Goal: Check status: Check status

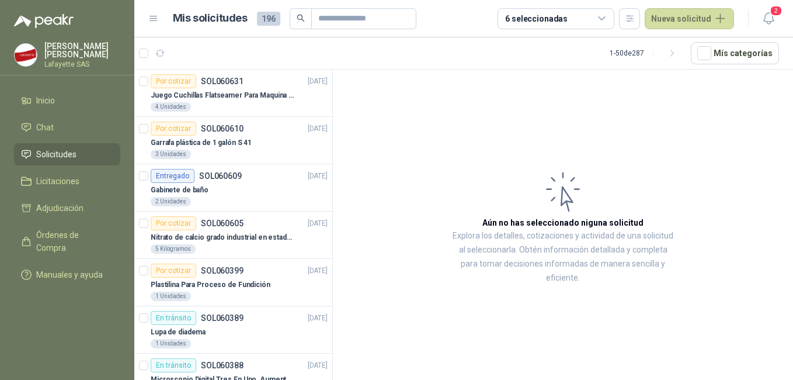
scroll to position [117, 0]
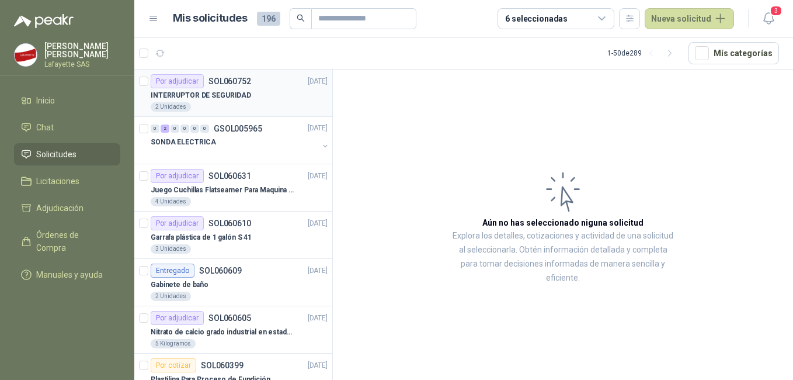
click at [259, 106] on div "2 Unidades" at bounding box center [239, 106] width 177 height 9
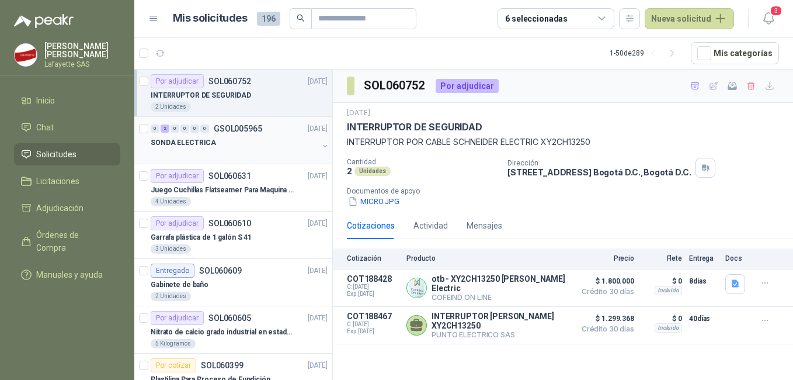
click at [238, 138] on div "SONDA ELECTRICA" at bounding box center [235, 143] width 168 height 14
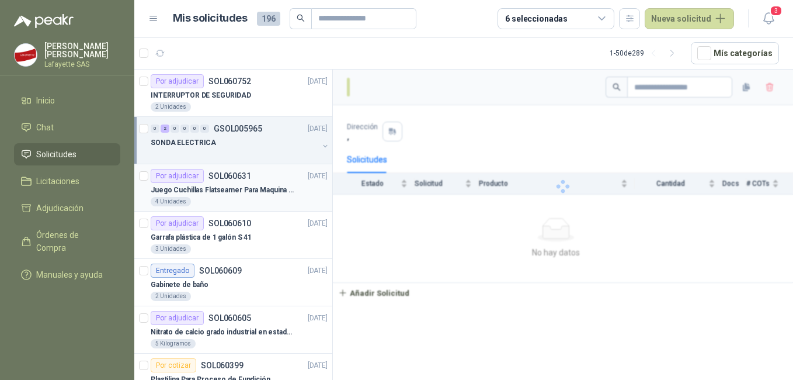
click at [257, 202] on div "4 Unidades" at bounding box center [239, 201] width 177 height 9
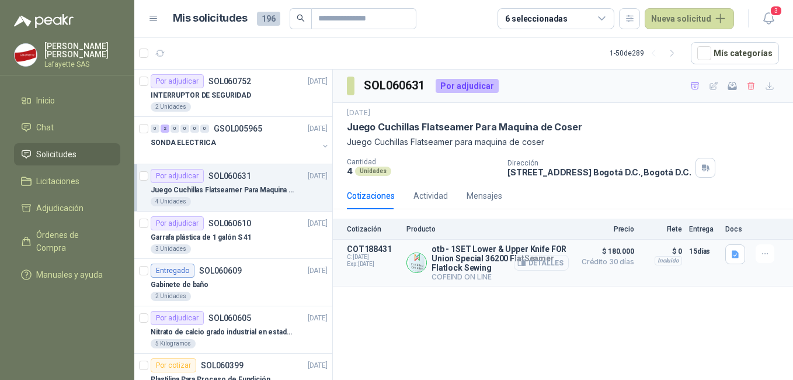
click at [539, 258] on button "Detalles" at bounding box center [541, 263] width 55 height 16
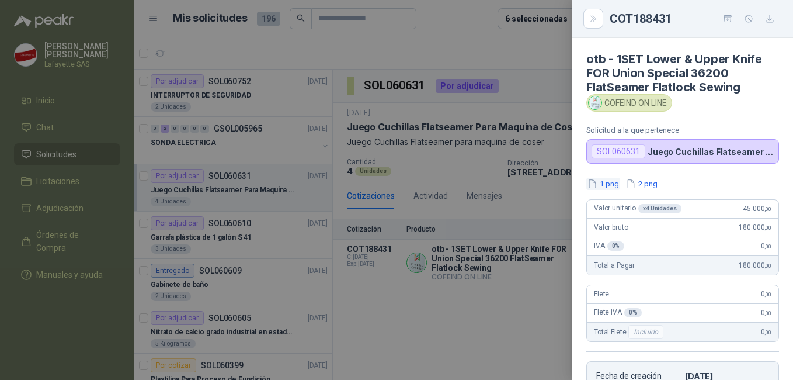
click at [601, 182] on button "1.png" at bounding box center [604, 184] width 34 height 12
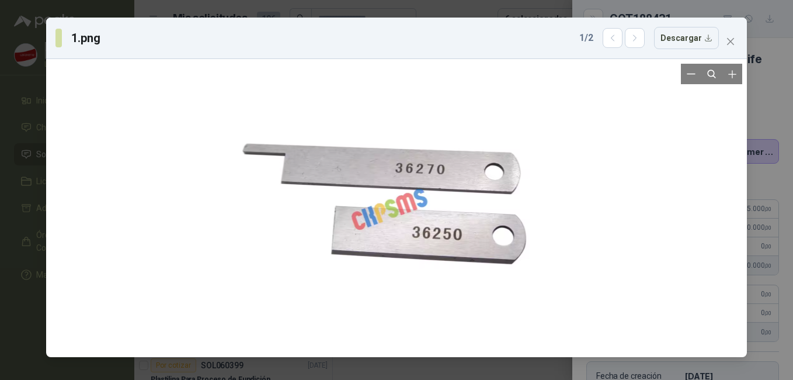
click at [630, 199] on div at bounding box center [397, 208] width 692 height 289
click at [732, 35] on button "Close" at bounding box center [731, 41] width 19 height 19
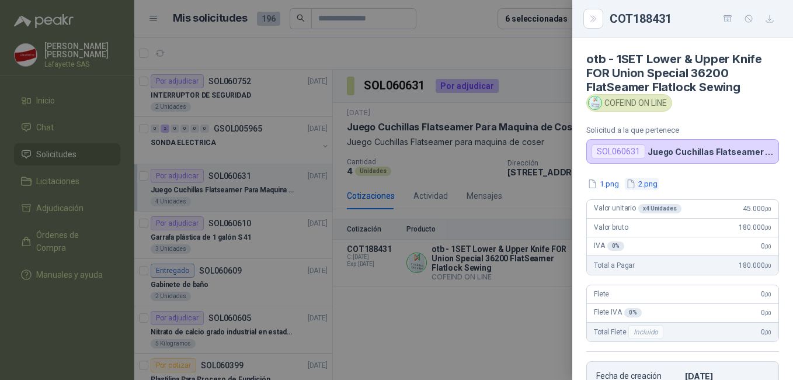
click at [644, 184] on button "2.png" at bounding box center [642, 184] width 34 height 12
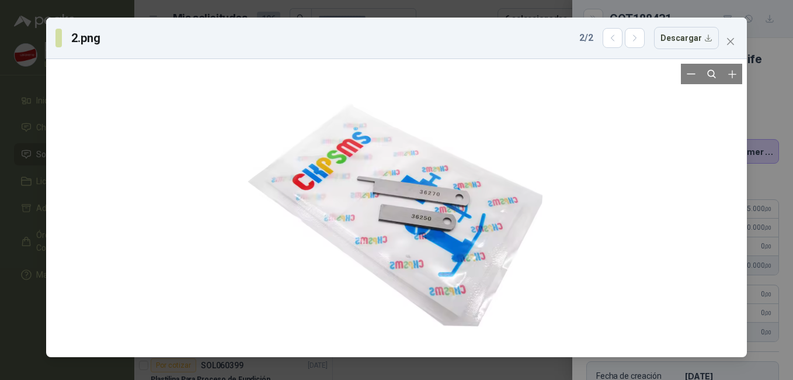
click at [554, 142] on div at bounding box center [397, 208] width 692 height 289
click at [734, 44] on icon "close" at bounding box center [730, 41] width 7 height 7
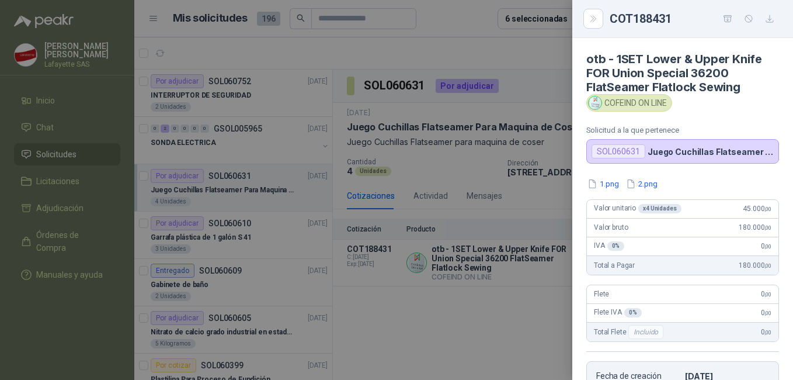
click at [493, 216] on div at bounding box center [396, 190] width 793 height 380
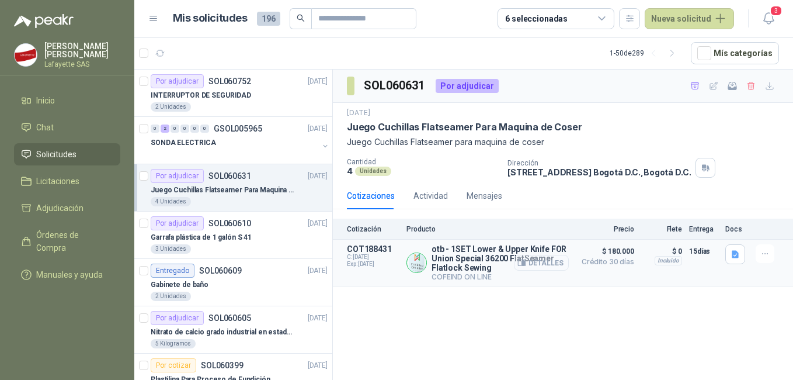
click at [523, 259] on icon "button" at bounding box center [522, 262] width 9 height 9
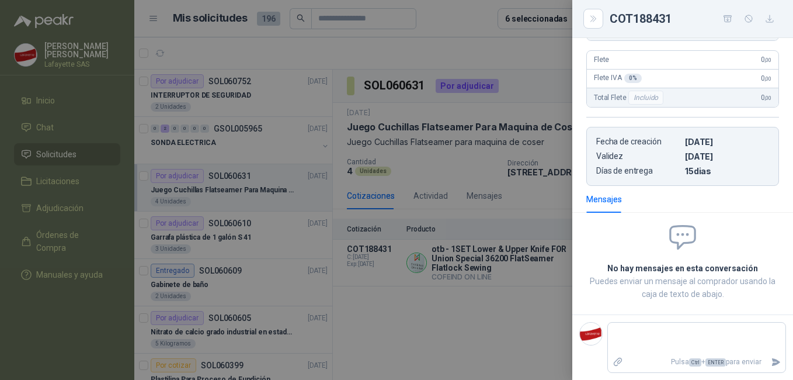
scroll to position [59, 0]
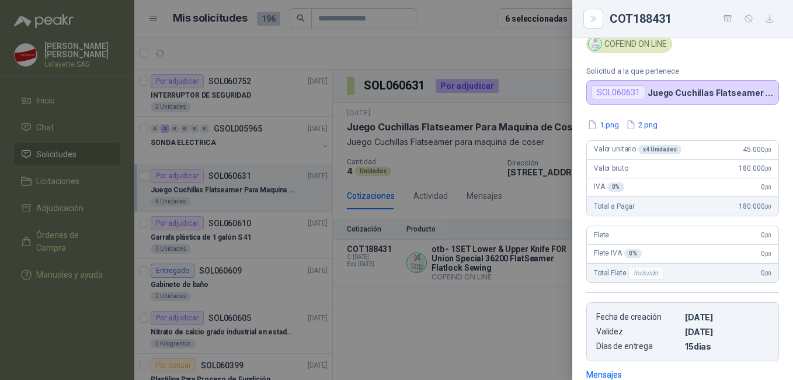
click at [480, 304] on div at bounding box center [396, 190] width 793 height 380
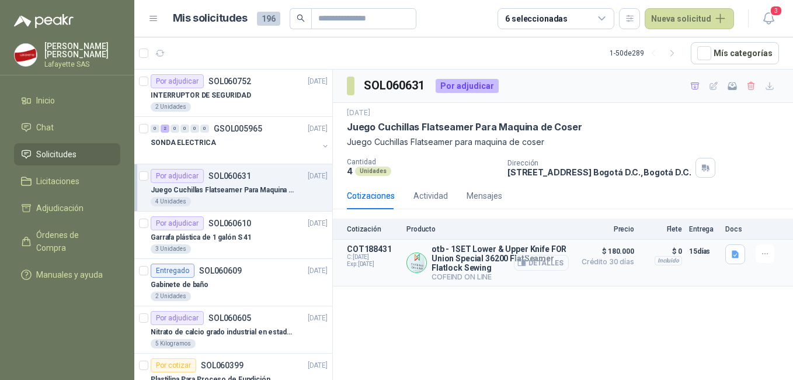
click at [524, 261] on icon "button" at bounding box center [523, 263] width 3 height 5
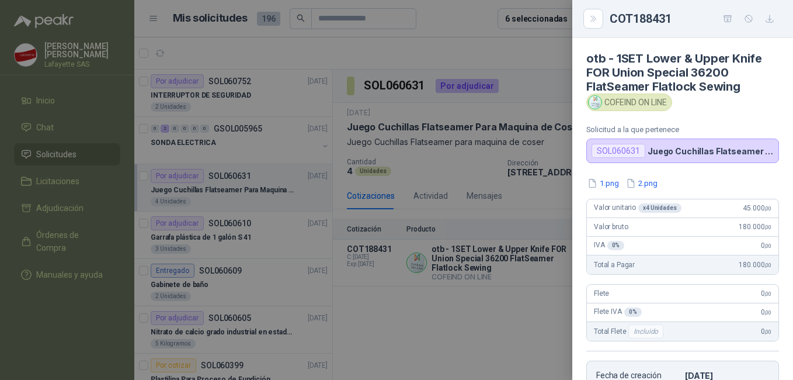
scroll to position [0, 0]
click at [646, 178] on button "2.png" at bounding box center [642, 184] width 34 height 12
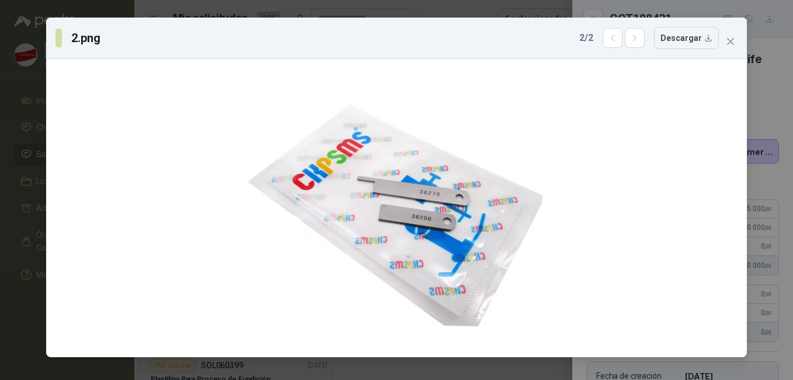
click at [764, 172] on div "2.png 2 / 2 Descargar" at bounding box center [396, 190] width 793 height 380
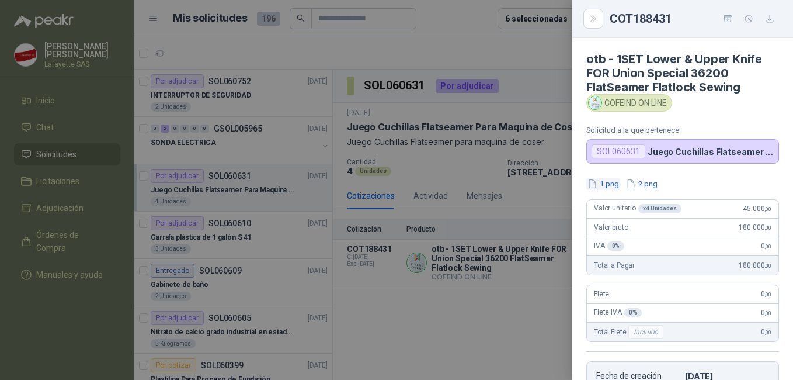
click at [598, 180] on button "1.png" at bounding box center [604, 184] width 34 height 12
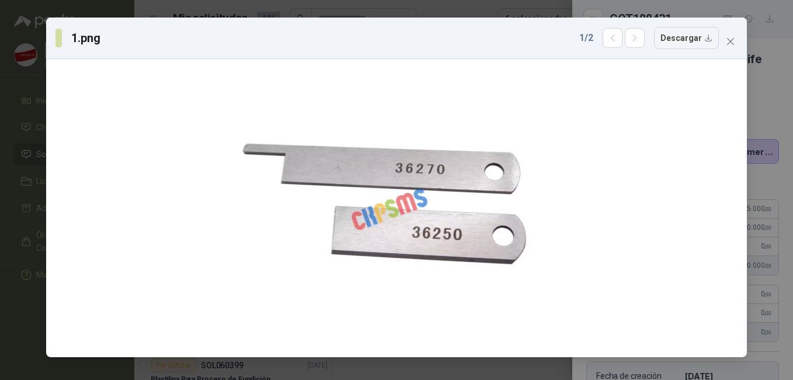
click at [772, 153] on div "1.png 1 / 2 Descargar" at bounding box center [396, 190] width 793 height 380
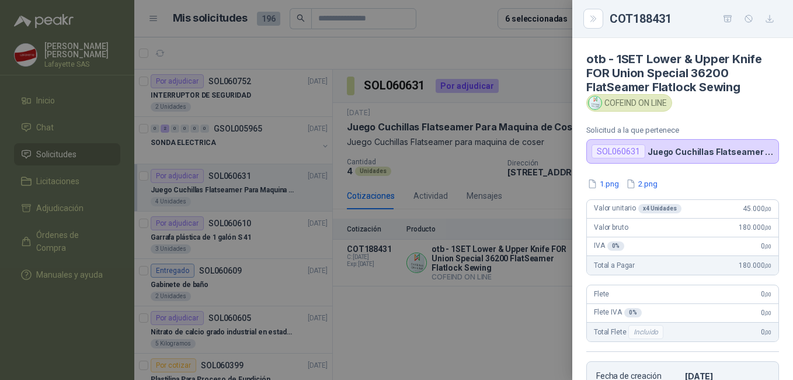
click at [483, 204] on div at bounding box center [396, 190] width 793 height 380
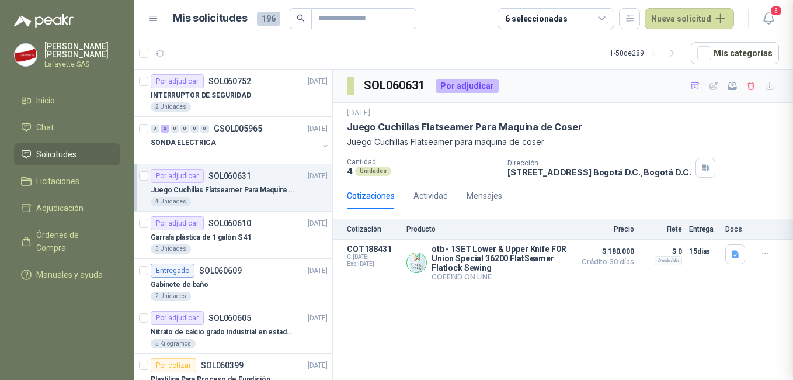
scroll to position [234, 0]
